Goal: Contribute content: Add original content to the website for others to see

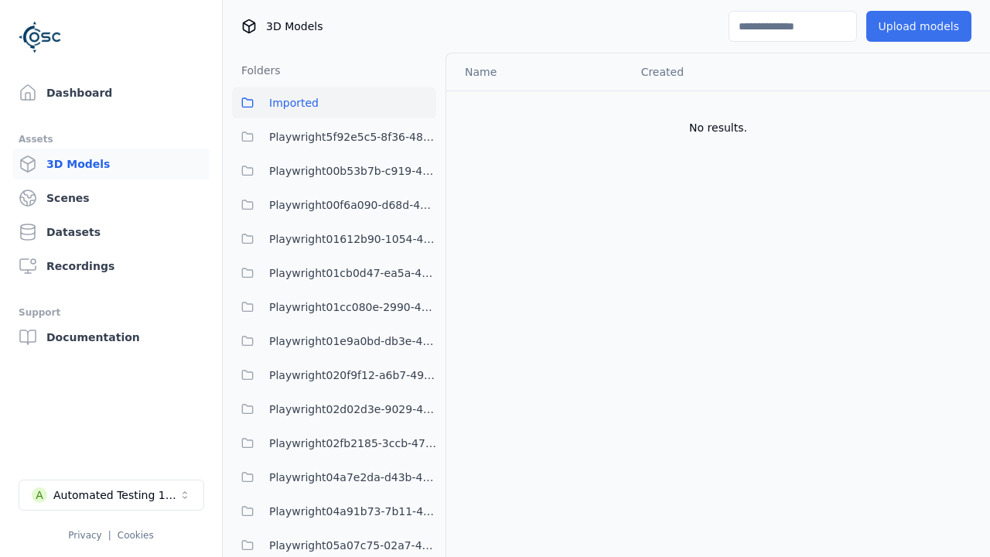
click at [921, 26] on button "Upload models" at bounding box center [918, 26] width 105 height 31
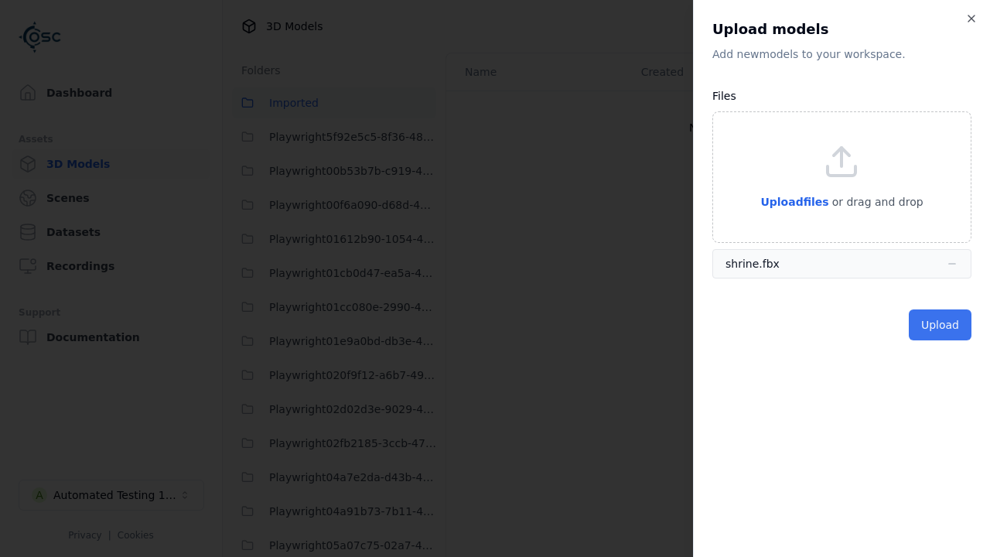
click at [941, 325] on button "Upload" at bounding box center [939, 324] width 63 height 31
